Goal: Task Accomplishment & Management: Manage account settings

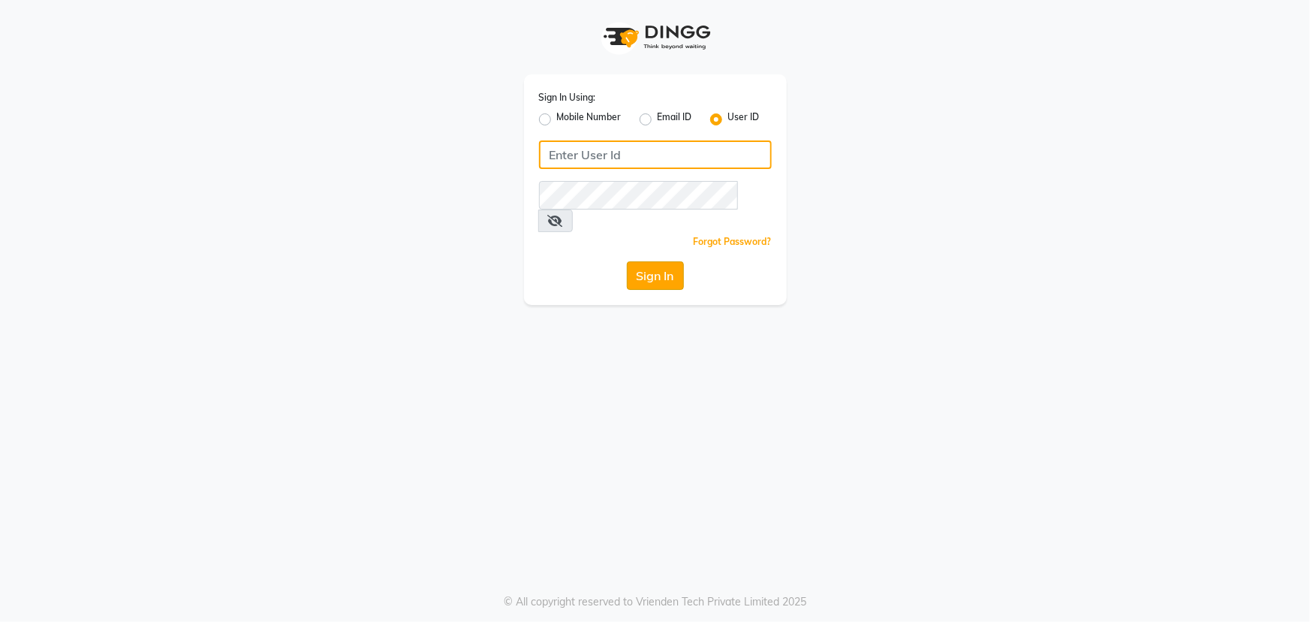
type input "evian"
click at [640, 261] on button "Sign In" at bounding box center [655, 275] width 57 height 29
